Goal: Find specific page/section: Find specific page/section

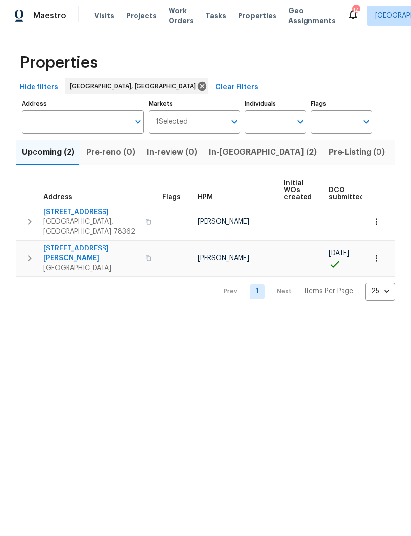
click at [397, 150] on span "Listed (1)" at bounding box center [414, 152] width 35 height 14
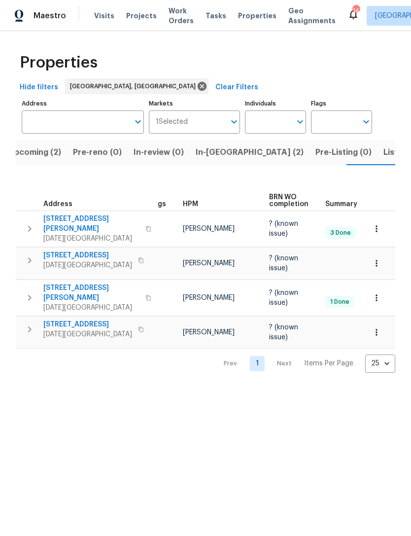
scroll to position [0, 11]
click at [383, 154] on span "Listed (1)" at bounding box center [400, 152] width 35 height 14
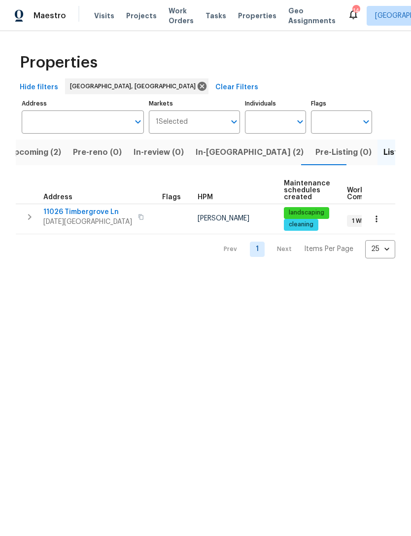
click at [377, 220] on icon "button" at bounding box center [377, 219] width 10 height 10
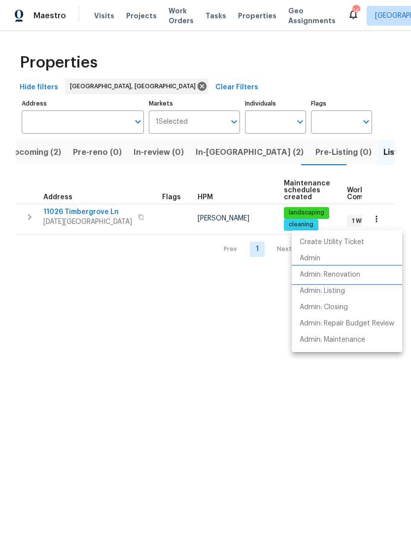
click at [353, 280] on li "Admin: Renovation" at bounding box center [347, 275] width 110 height 16
click at [193, 351] on div at bounding box center [205, 268] width 411 height 536
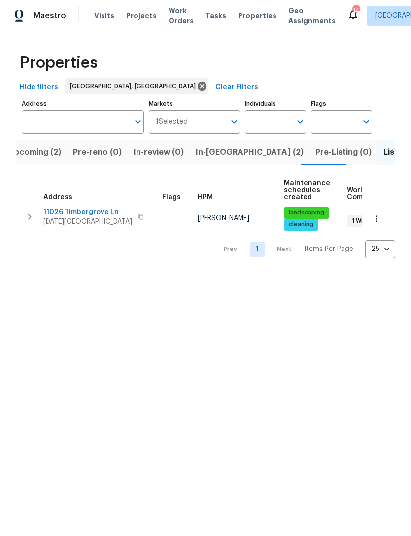
click at [216, 274] on html "Maestro Visits Projects Work Orders Tasks Properties Geo Assignments [GEOGRAPHI…" at bounding box center [205, 137] width 411 height 274
click at [210, 274] on html "Maestro Visits Projects Work Orders Tasks Properties Geo Assignments [GEOGRAPHI…" at bounding box center [205, 137] width 411 height 274
click at [208, 274] on html "Maestro Visits Projects Work Orders Tasks Properties Geo Assignments [GEOGRAPHI…" at bounding box center [205, 137] width 411 height 274
click at [212, 274] on html "Maestro Visits Projects Work Orders Tasks Properties Geo Assignments [GEOGRAPHI…" at bounding box center [205, 137] width 411 height 274
click at [225, 274] on html "Maestro Visits Projects Work Orders Tasks Properties Geo Assignments [GEOGRAPHI…" at bounding box center [205, 137] width 411 height 274
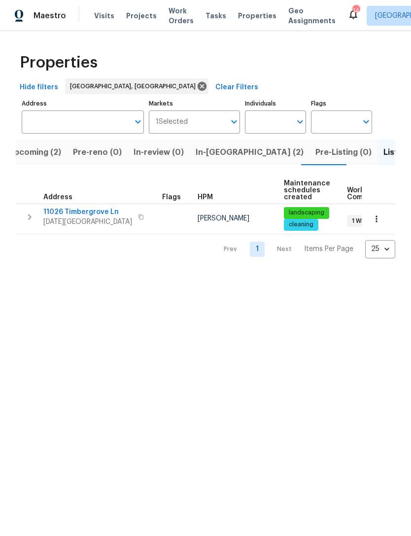
click at [42, 163] on button "Upcoming (2)" at bounding box center [34, 152] width 65 height 26
